Goal: Navigation & Orientation: Go to known website

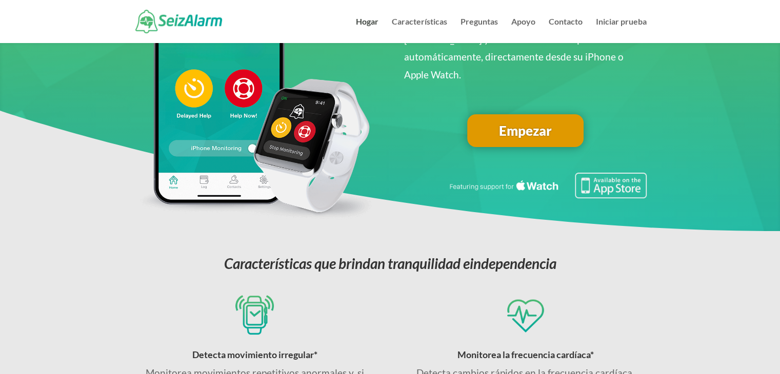
scroll to position [154, 0]
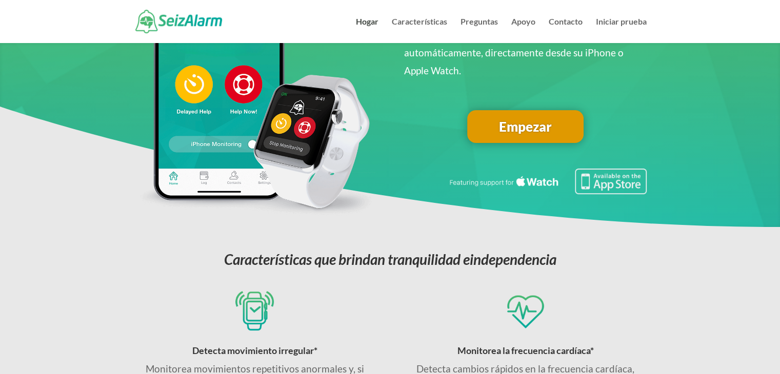
click at [537, 118] on font "Empezar" at bounding box center [525, 126] width 53 height 16
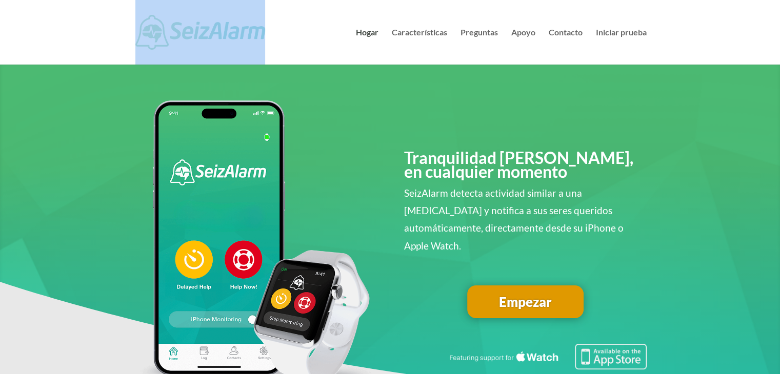
drag, startPoint x: 271, startPoint y: 37, endPoint x: 174, endPoint y: 33, distance: 97.5
click at [174, 33] on div at bounding box center [389, 32] width 513 height 65
